Goal: Browse casually: Explore the website without a specific task or goal

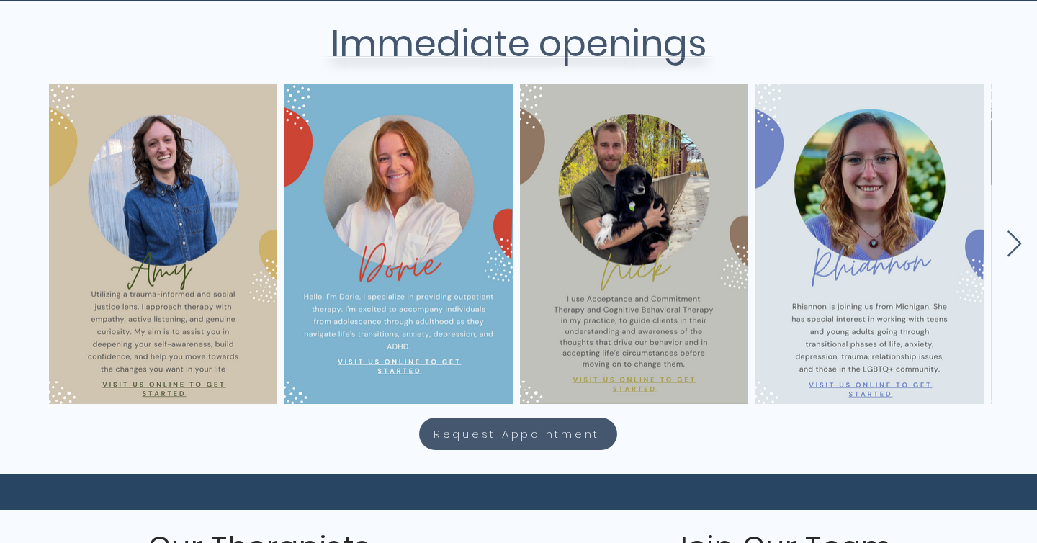
scroll to position [600, 0]
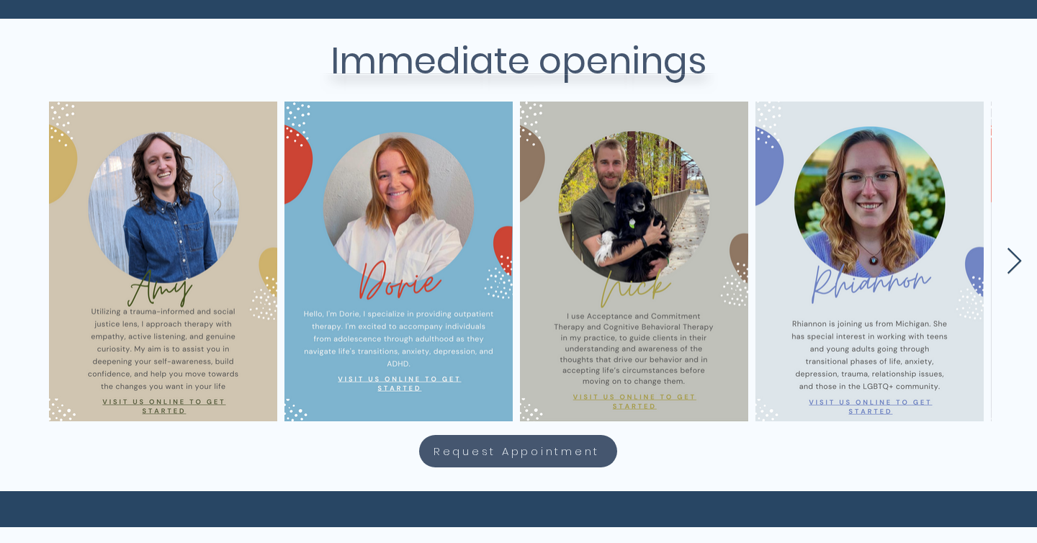
click at [1012, 261] on icon "Next Item" at bounding box center [1014, 262] width 17 height 28
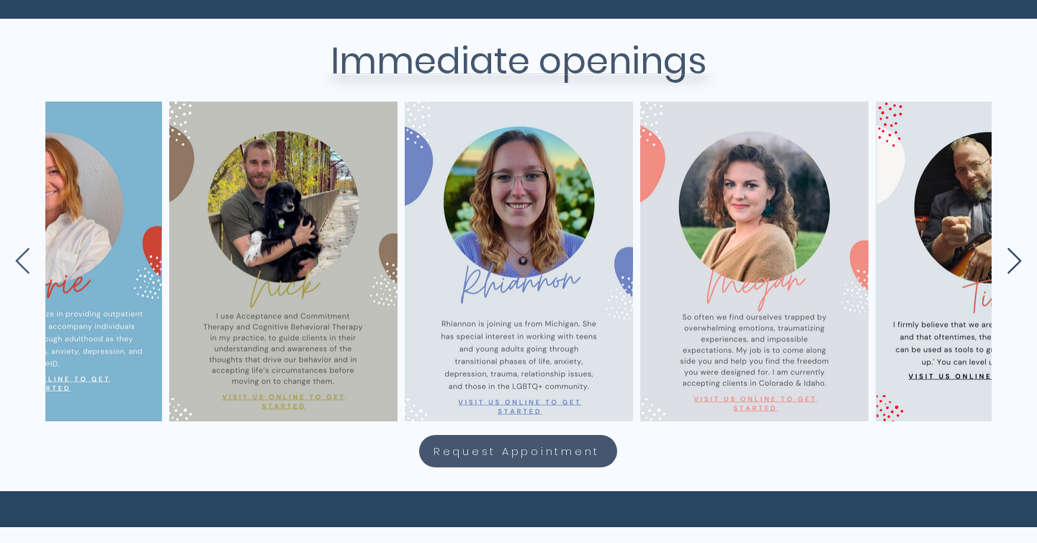
click at [1012, 261] on icon "Next Item" at bounding box center [1014, 262] width 17 height 28
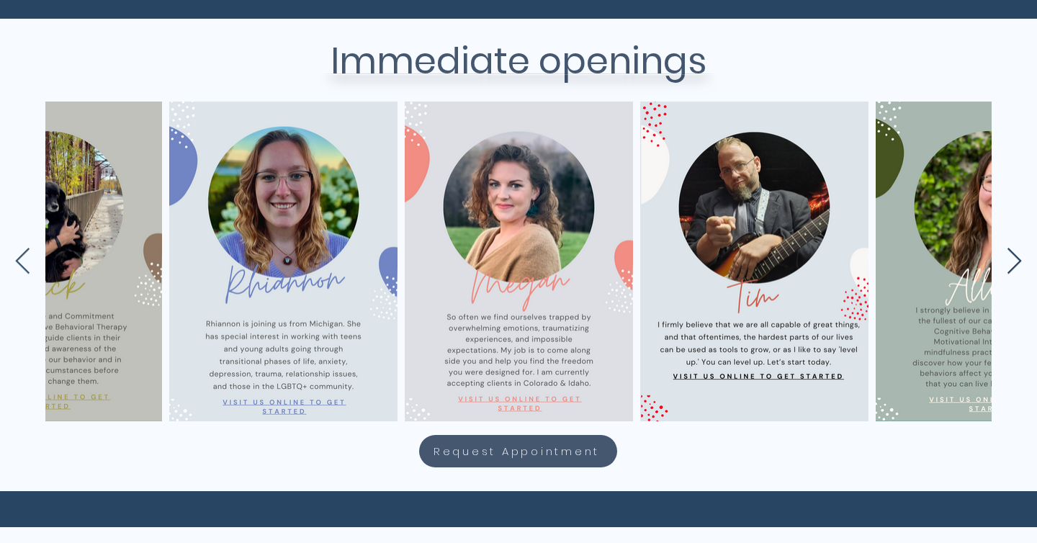
click at [1012, 261] on icon "Next Item" at bounding box center [1014, 262] width 17 height 28
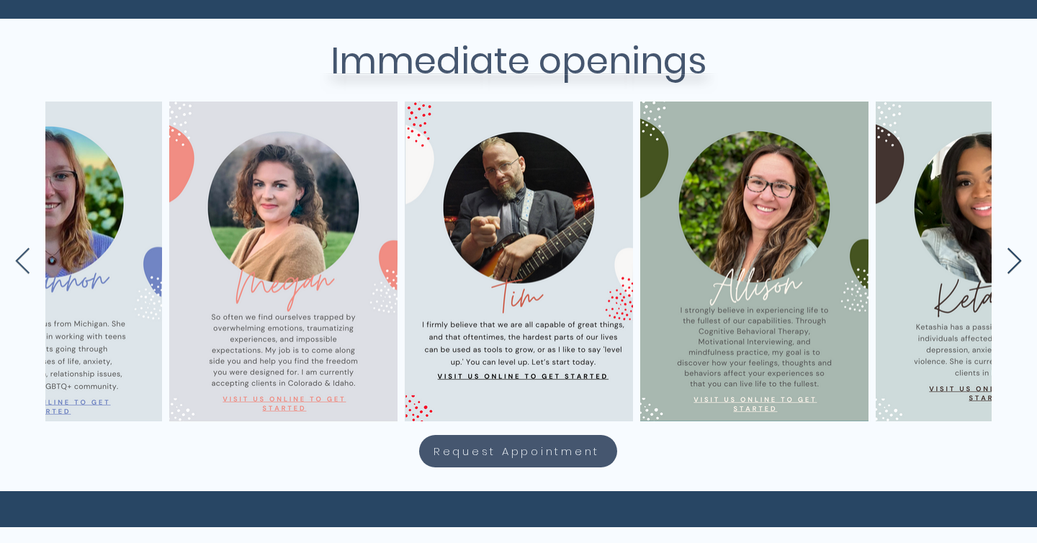
click at [1012, 261] on icon "Next Item" at bounding box center [1014, 262] width 17 height 28
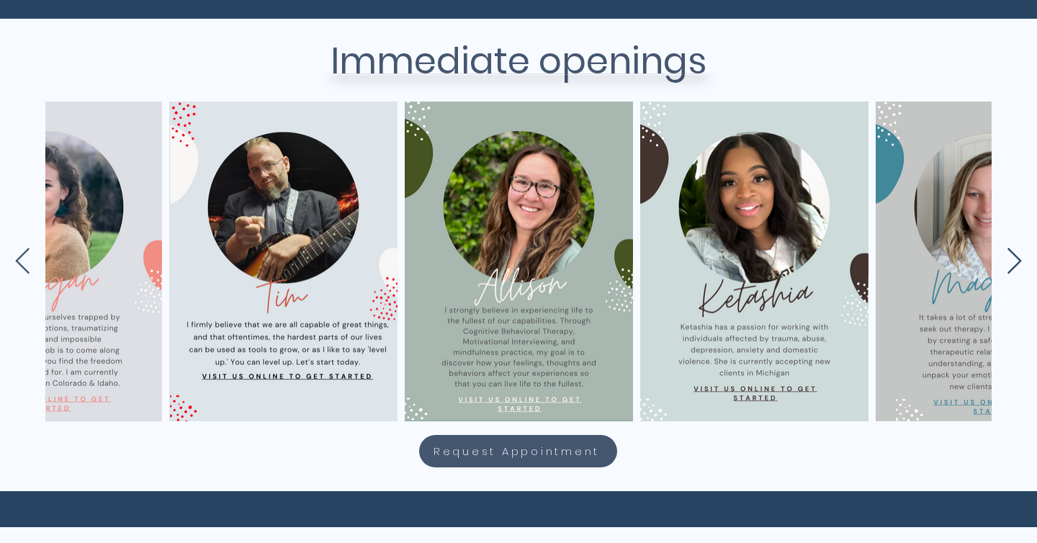
click at [1012, 261] on icon "Next Item" at bounding box center [1014, 262] width 17 height 28
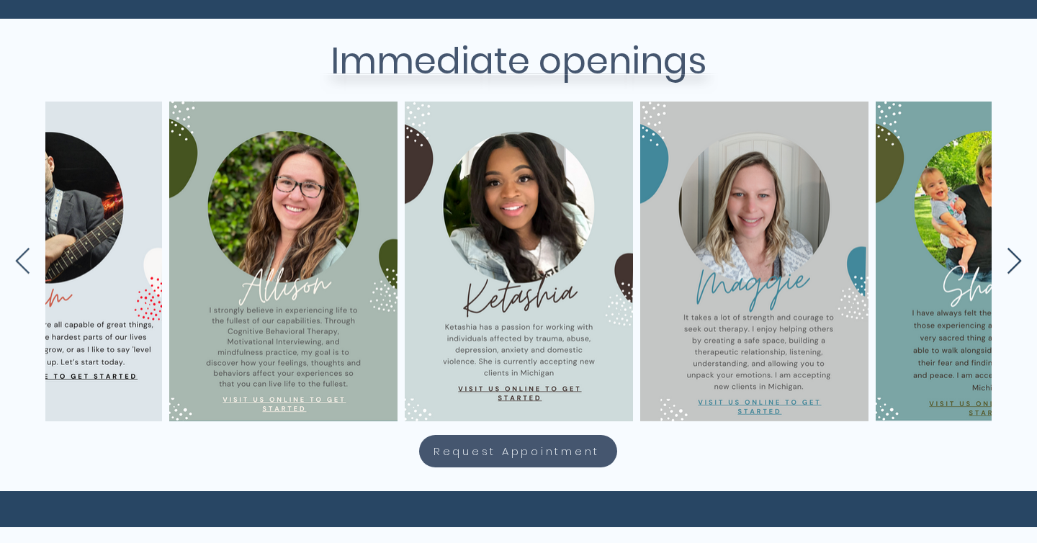
click at [1012, 261] on icon "Next Item" at bounding box center [1014, 262] width 17 height 28
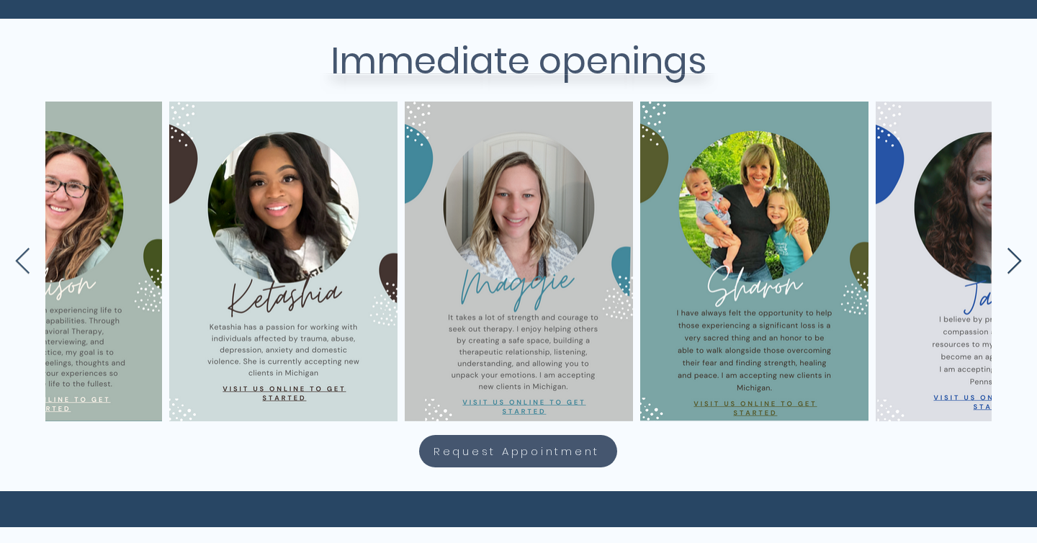
click at [1012, 261] on icon "Next Item" at bounding box center [1014, 262] width 17 height 28
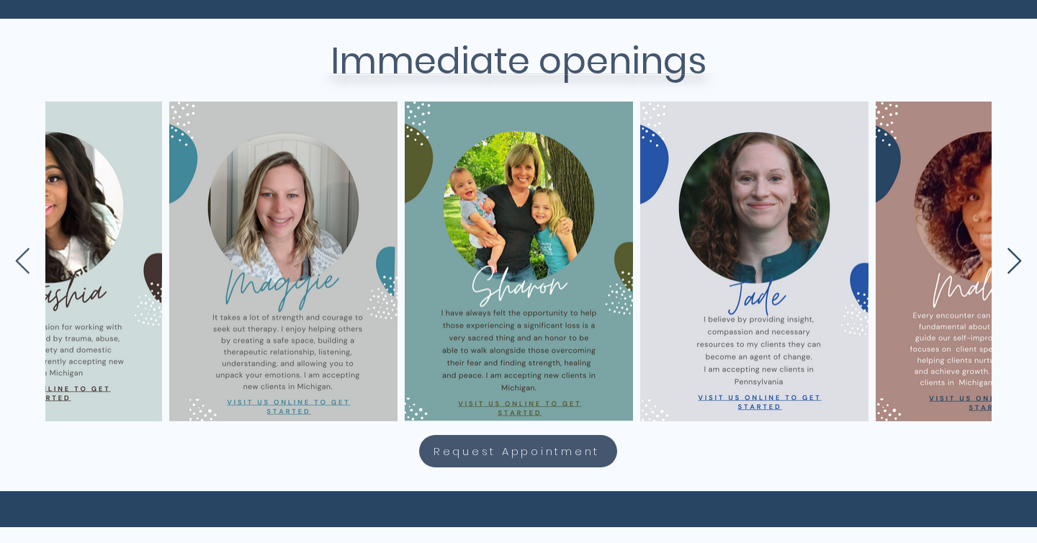
click at [1012, 261] on icon "Next Item" at bounding box center [1014, 262] width 17 height 28
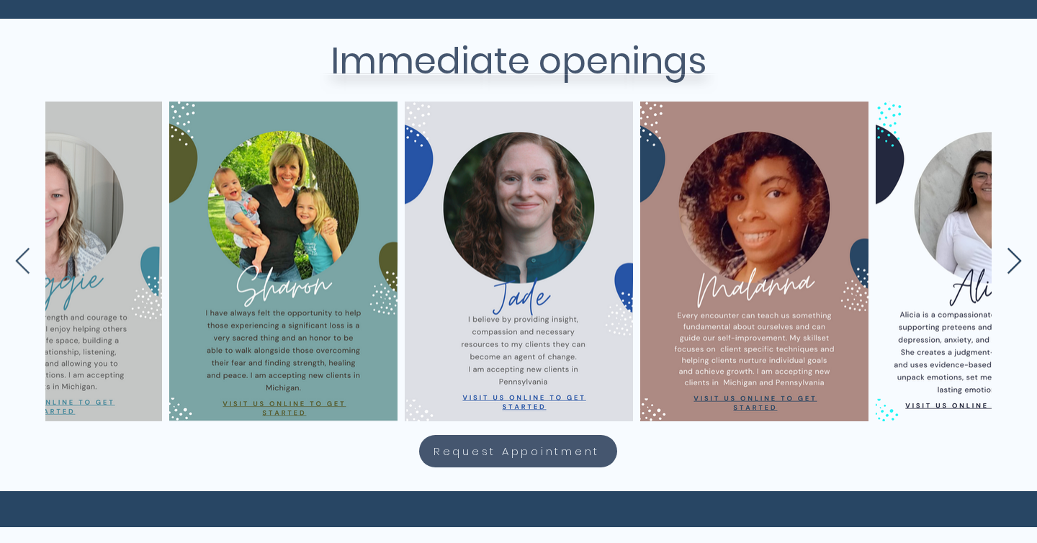
click at [1012, 261] on icon "Next Item" at bounding box center [1014, 262] width 17 height 28
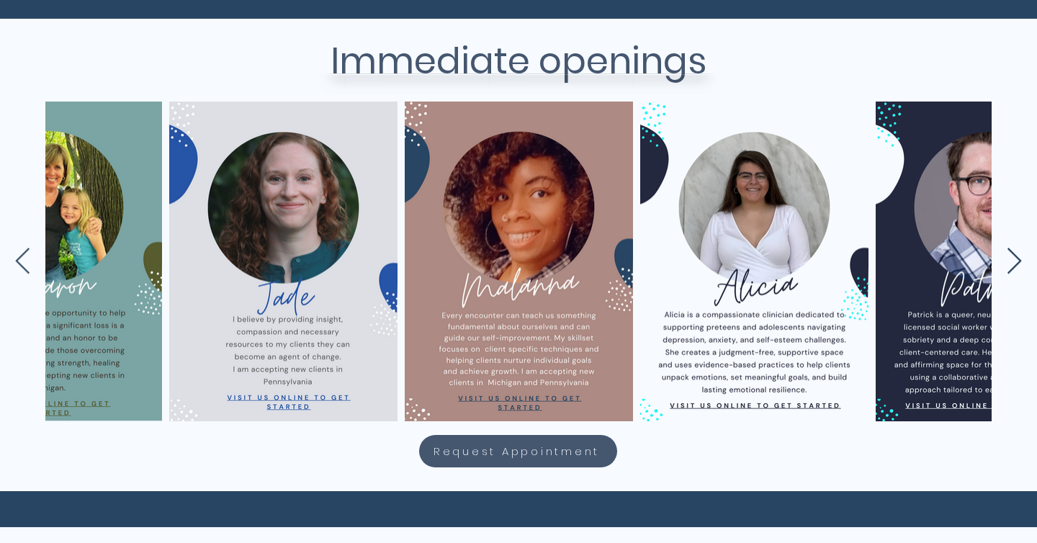
click at [1012, 261] on icon "Next Item" at bounding box center [1014, 262] width 17 height 28
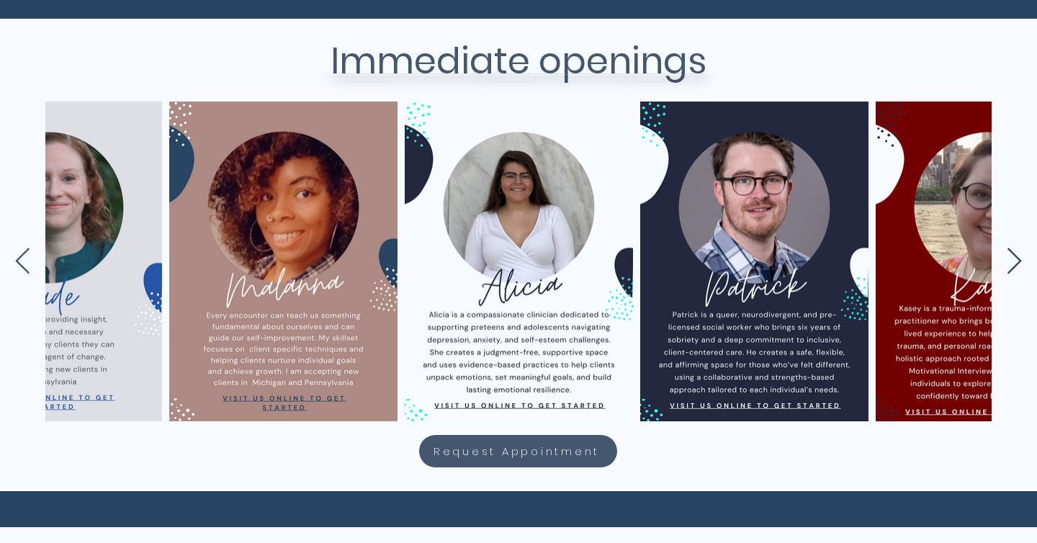
click at [1012, 261] on icon "Next Item" at bounding box center [1014, 262] width 17 height 28
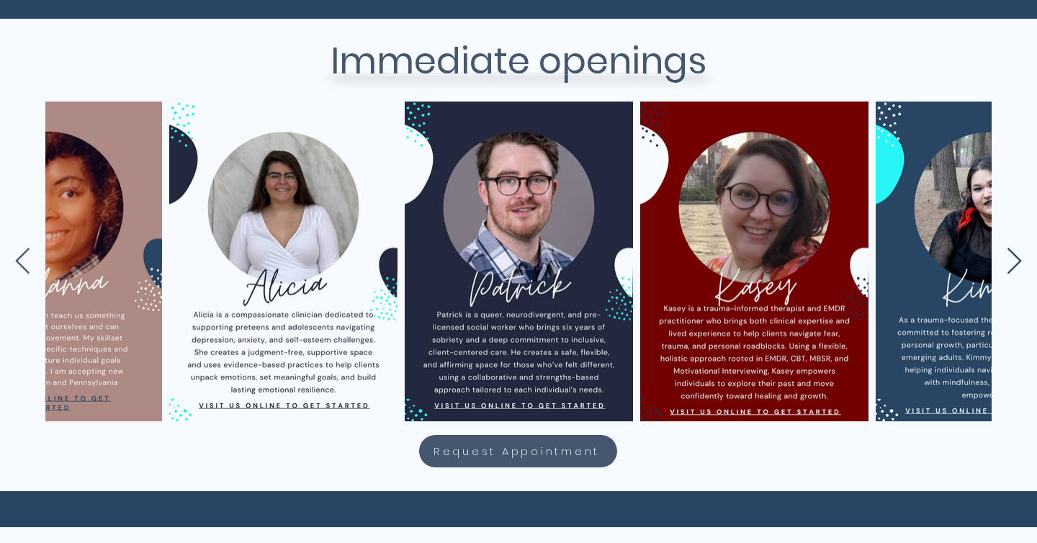
click at [1012, 261] on icon "Next Item" at bounding box center [1014, 262] width 17 height 28
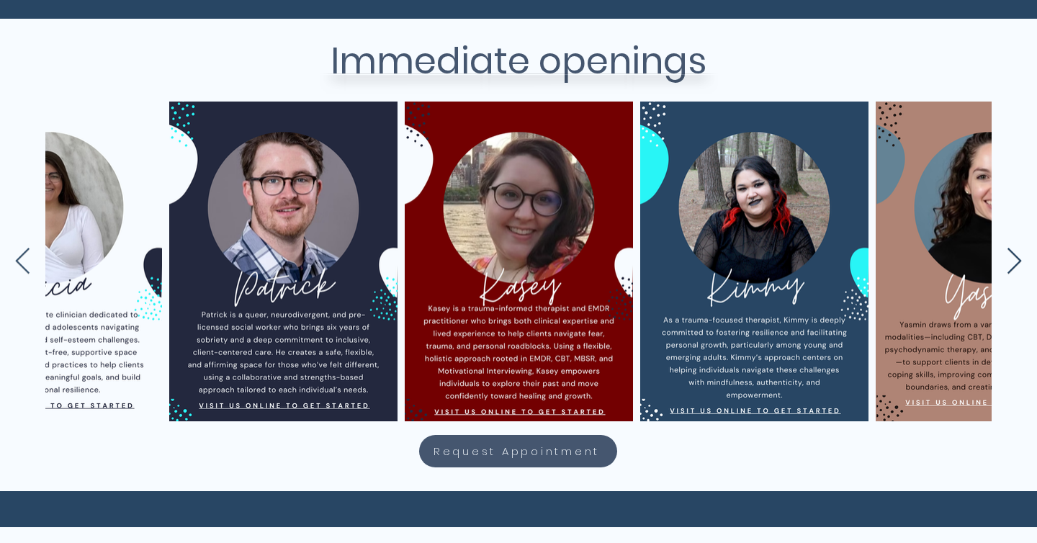
click at [1012, 261] on icon "Next Item" at bounding box center [1014, 262] width 17 height 28
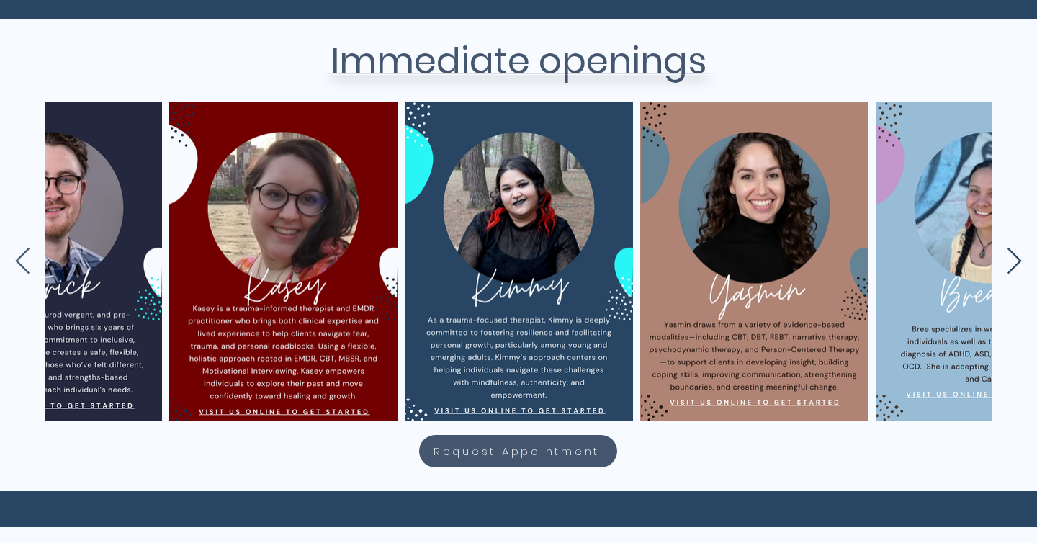
click at [1012, 261] on icon "Next Item" at bounding box center [1014, 262] width 17 height 28
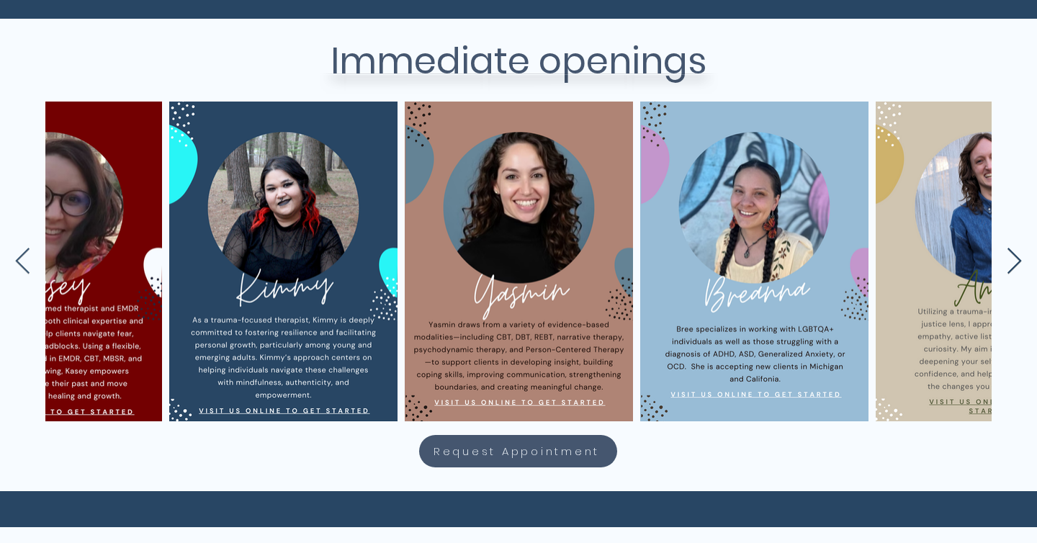
click at [1012, 261] on icon "Next Item" at bounding box center [1014, 262] width 17 height 28
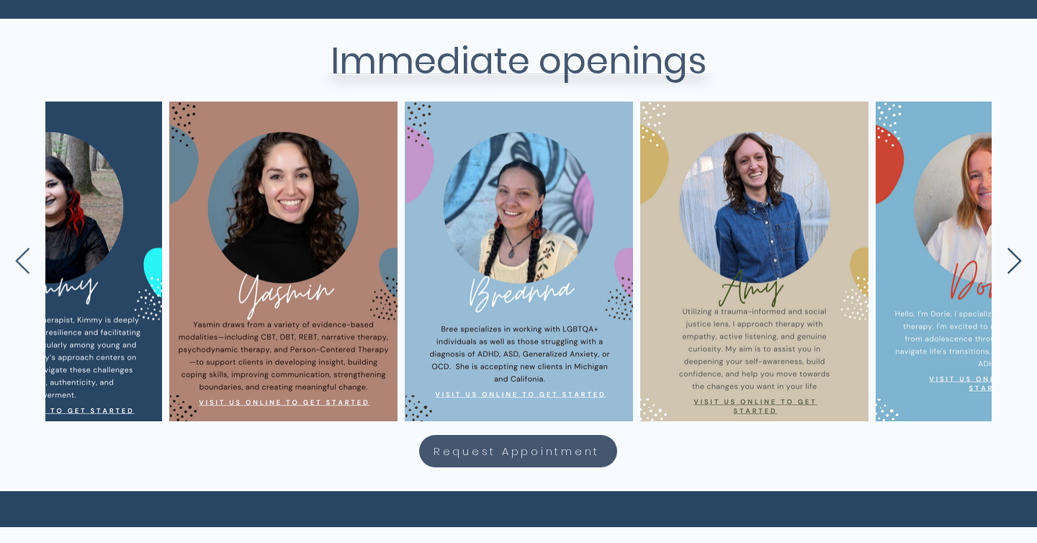
click at [1012, 261] on icon "Next Item" at bounding box center [1014, 262] width 17 height 28
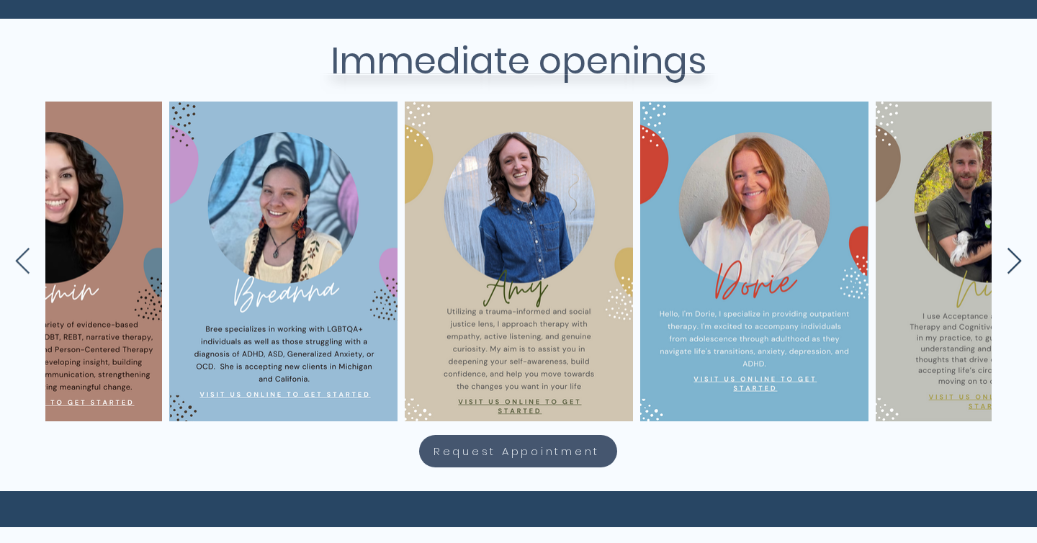
click at [1012, 261] on icon "Next Item" at bounding box center [1014, 262] width 17 height 28
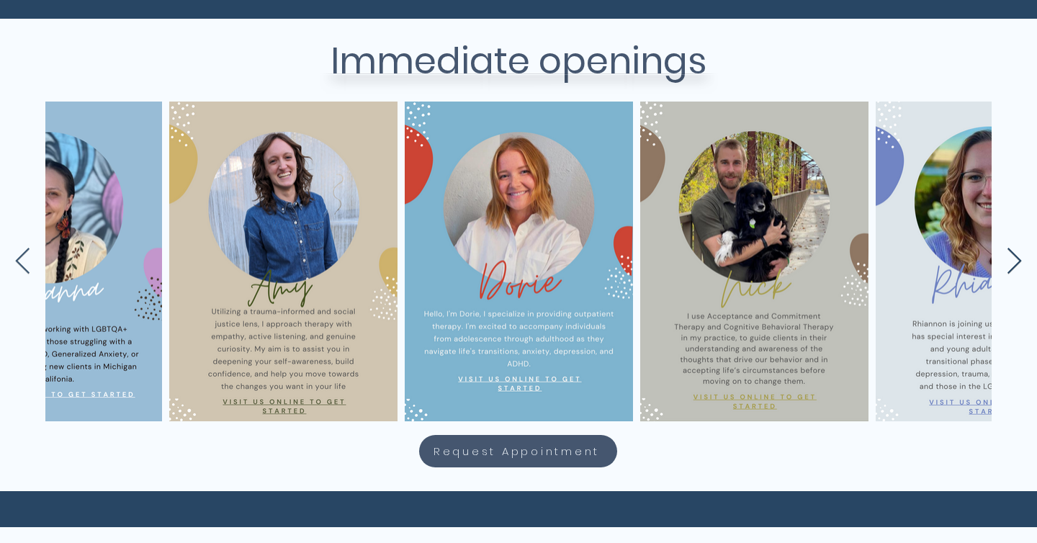
click at [1012, 261] on icon "Next Item" at bounding box center [1014, 262] width 17 height 28
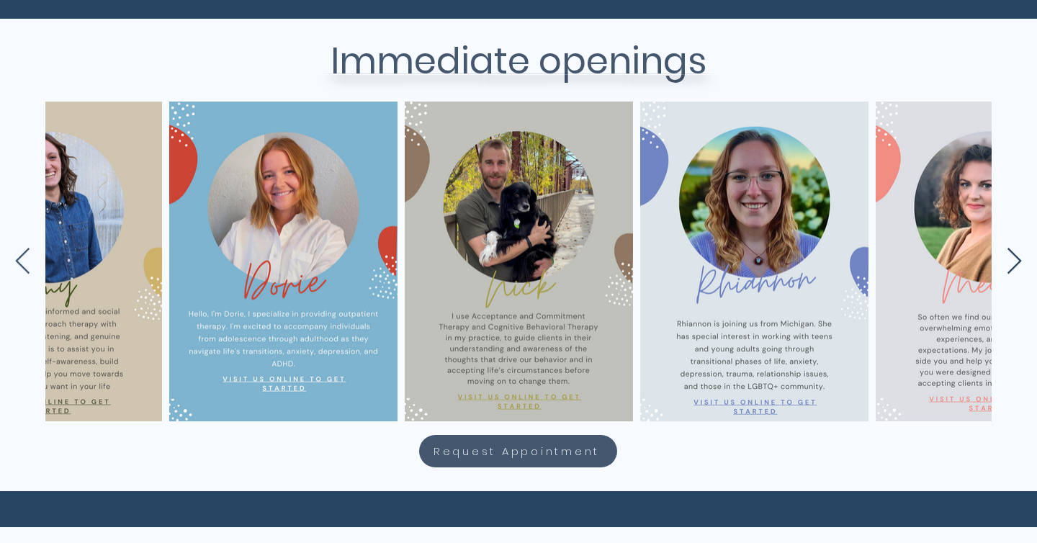
click at [1012, 261] on icon "Next Item" at bounding box center [1014, 262] width 17 height 28
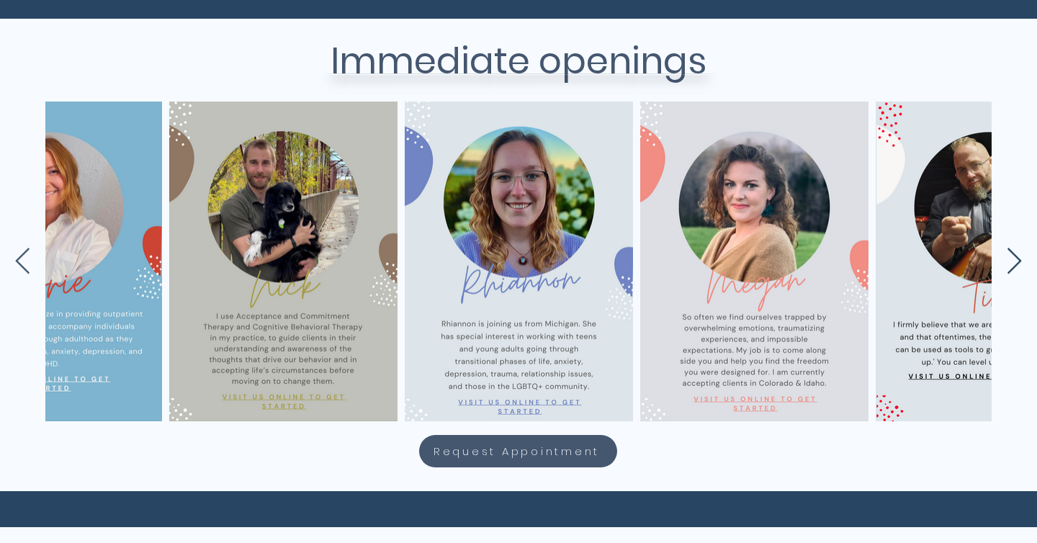
click at [1012, 261] on icon "Next Item" at bounding box center [1014, 262] width 17 height 28
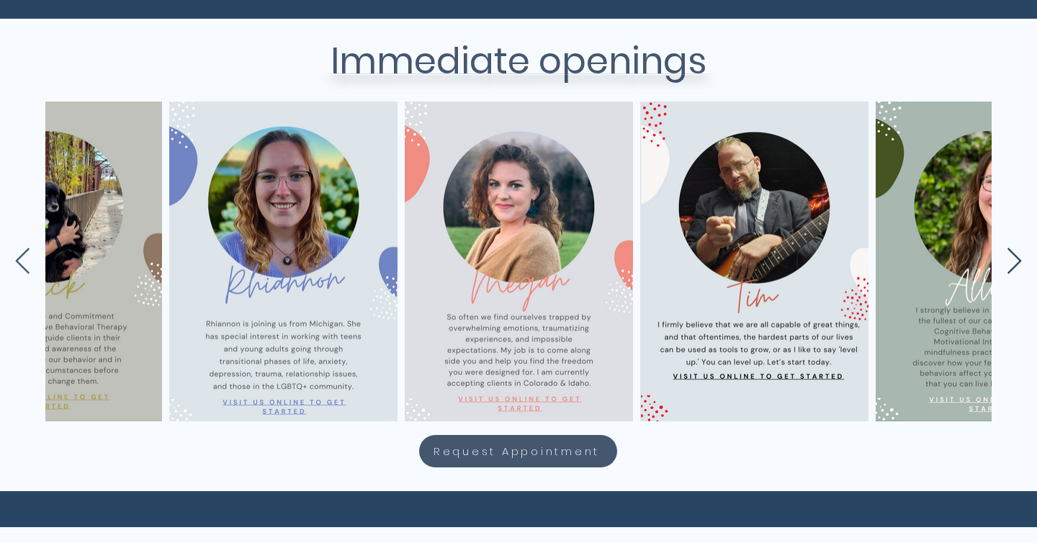
click at [1012, 261] on icon "Next Item" at bounding box center [1014, 262] width 17 height 28
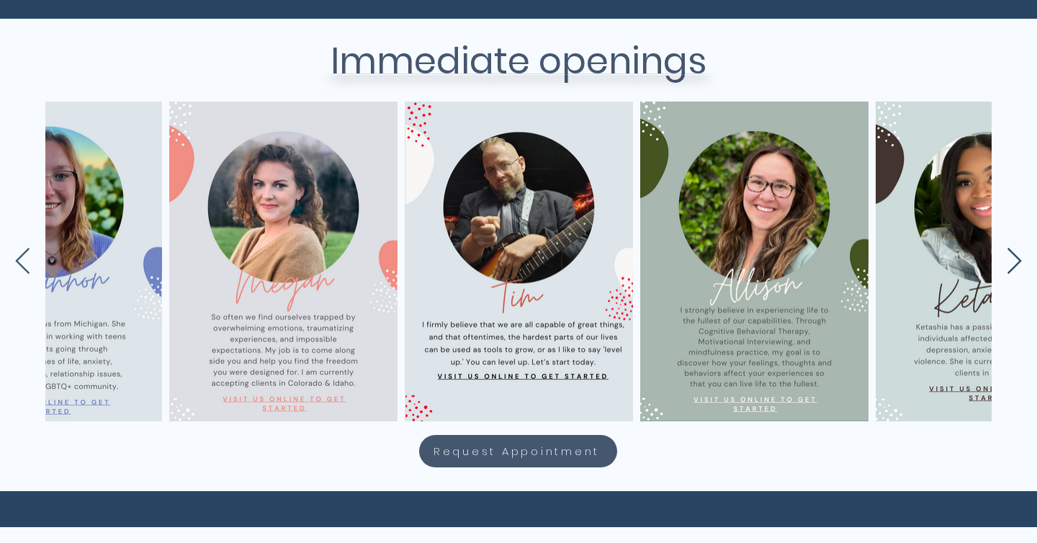
click at [1012, 261] on icon "Next Item" at bounding box center [1014, 262] width 17 height 28
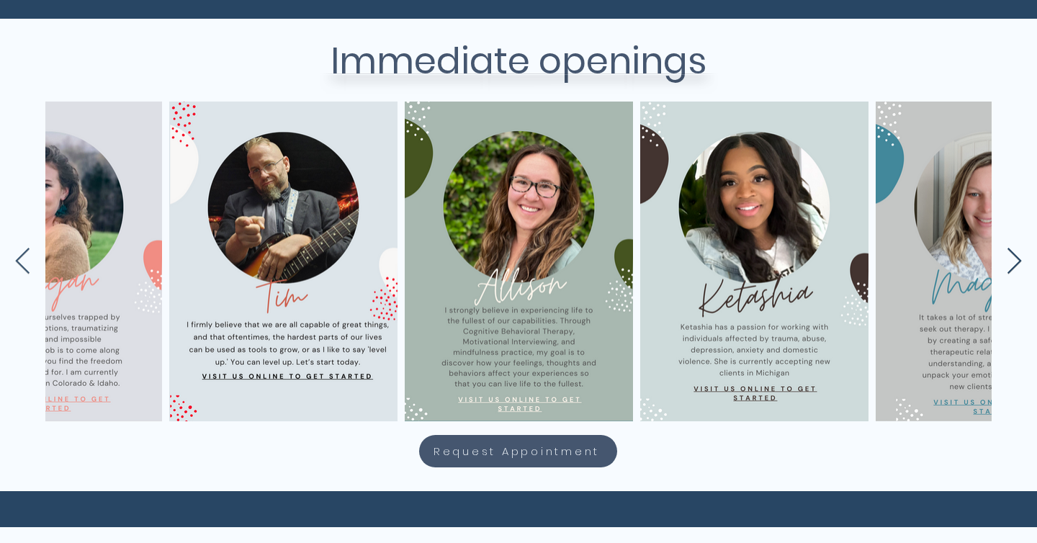
click at [1012, 261] on icon "Next Item" at bounding box center [1014, 262] width 17 height 28
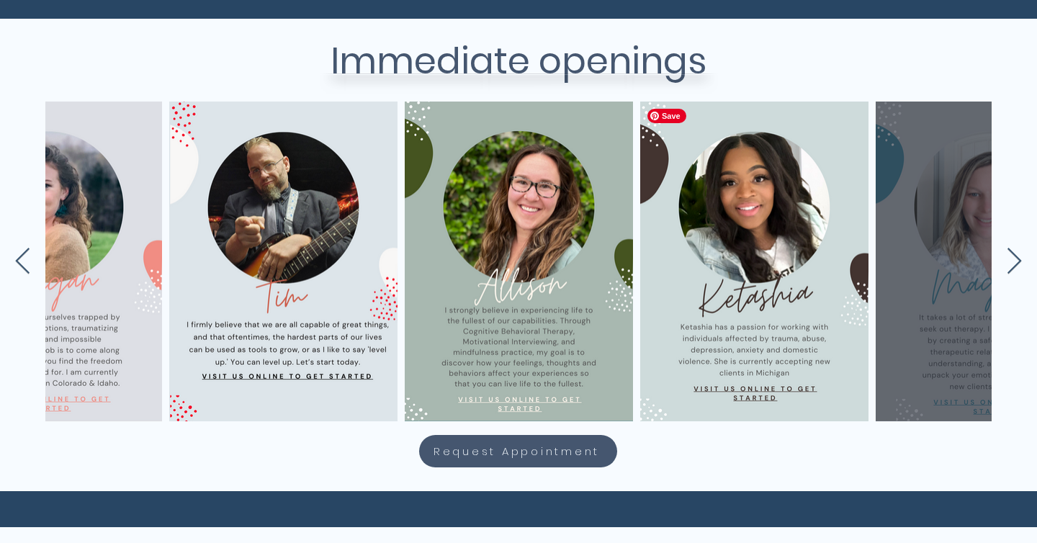
scroll to position [0, 5533]
